Goal: Task Accomplishment & Management: Use online tool/utility

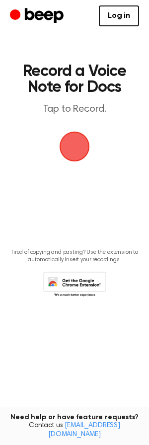
click at [72, 145] on span "button" at bounding box center [75, 147] width 40 height 40
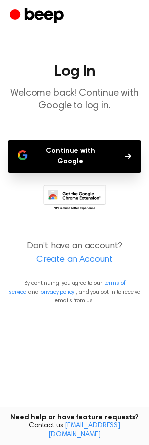
click at [62, 151] on button "Continue with Google" at bounding box center [74, 156] width 133 height 33
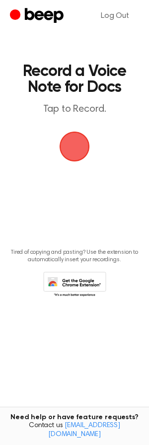
click at [72, 146] on span "button" at bounding box center [74, 146] width 41 height 41
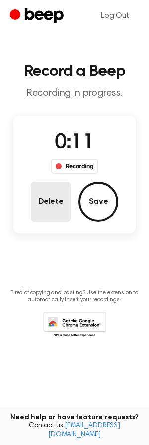
click at [53, 202] on button "Delete" at bounding box center [51, 202] width 40 height 40
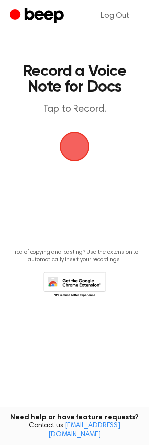
click at [77, 280] on icon at bounding box center [74, 285] width 63 height 27
click at [116, 14] on link "Log Out" at bounding box center [115, 16] width 48 height 24
